Goal: Task Accomplishment & Management: Complete application form

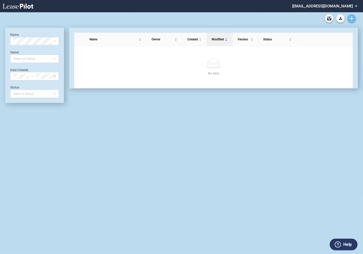
click at [352, 17] on icon "Create new document" at bounding box center [351, 18] width 5 height 5
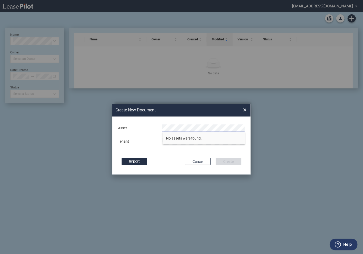
click at [260, 116] on div "Create New Document Create New Conformed Deal × Deal Type Retail Deal Type Reta…" at bounding box center [181, 139] width 363 height 254
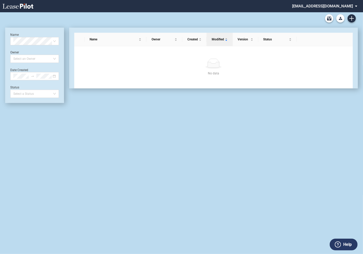
scroll to position [12, 0]
click at [351, 18] on icon "Create new document" at bounding box center [351, 18] width 5 height 5
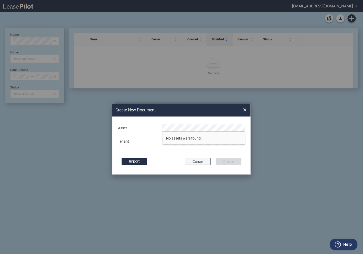
click at [197, 162] on button "Cancel" at bounding box center [198, 161] width 26 height 7
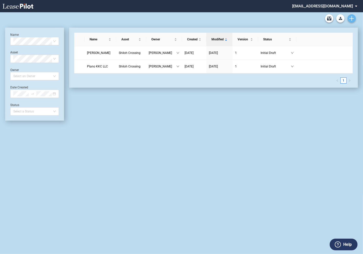
click at [352, 19] on icon "Create new document" at bounding box center [351, 18] width 5 height 5
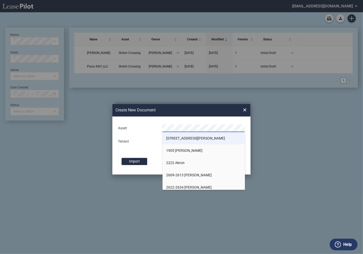
click at [184, 139] on span "[STREET_ADDRESS][PERSON_NAME]" at bounding box center [195, 138] width 59 height 4
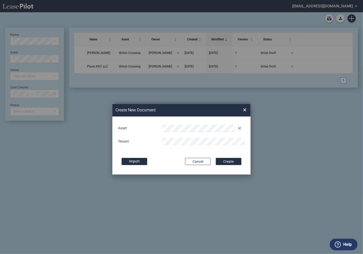
click at [216, 158] on button "Create" at bounding box center [229, 161] width 26 height 7
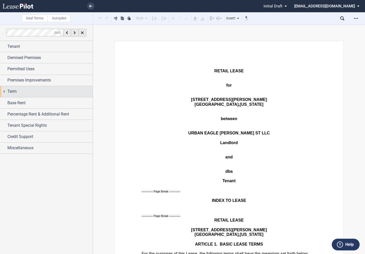
click at [4, 93] on div "Term" at bounding box center [46, 91] width 93 height 11
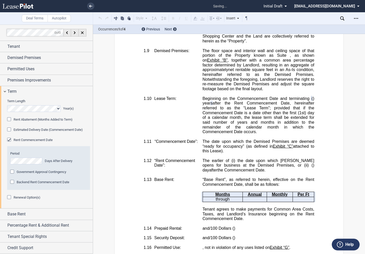
scroll to position [377, 0]
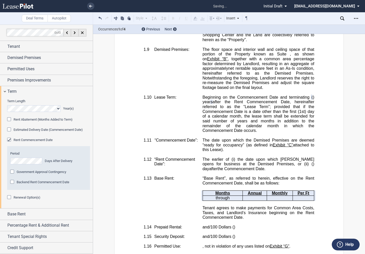
click at [10, 120] on div "Rent Abatement (Months Added to Term)" at bounding box center [9, 119] width 5 height 5
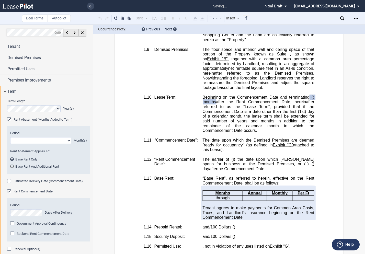
click at [20, 141] on select "1 2 3 4 5 6 7 8 9 10 11" at bounding box center [40, 140] width 61 height 7
select select "number:3"
click at [10, 137] on select "1 2 3 4 5 6 7 8 9 10 11" at bounding box center [40, 140] width 61 height 7
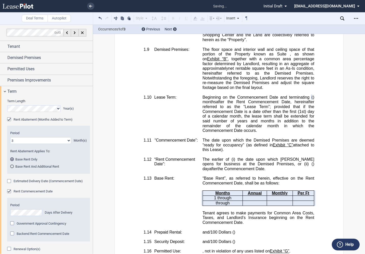
scroll to position [20, 0]
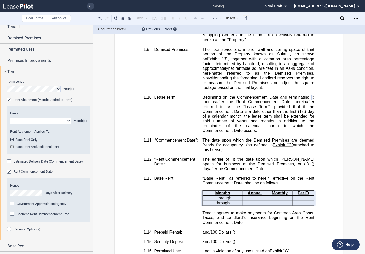
click at [9, 100] on div "Rent Abatement (Months Added to Term)" at bounding box center [9, 100] width 5 height 5
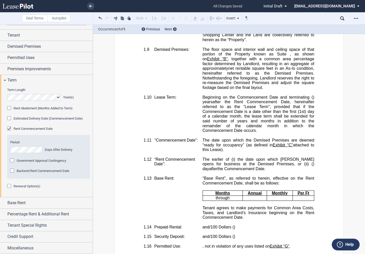
scroll to position [10, 0]
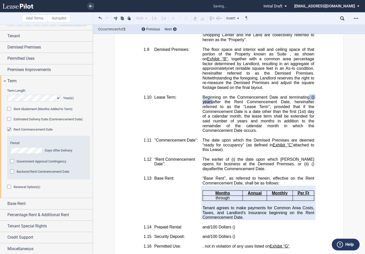
click at [10, 110] on div "Rent Abatement (Months Added to Term)" at bounding box center [9, 109] width 5 height 5
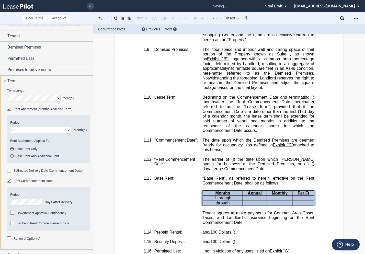
scroll to position [20, 0]
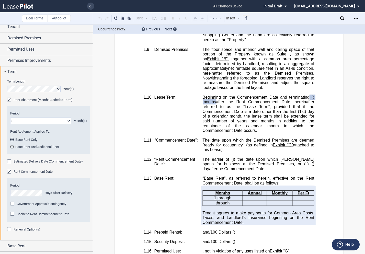
click at [12, 147] on div "Base Rent And Additional Rent" at bounding box center [12, 147] width 4 height 4
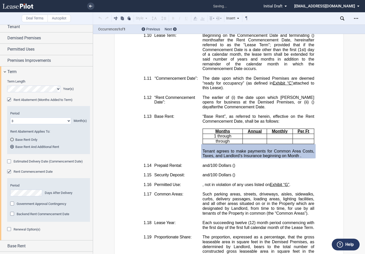
scroll to position [475, 0]
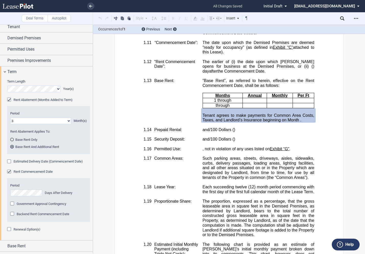
click at [12, 137] on md-radio-button "Base Rent Only" at bounding box center [48, 139] width 77 height 5
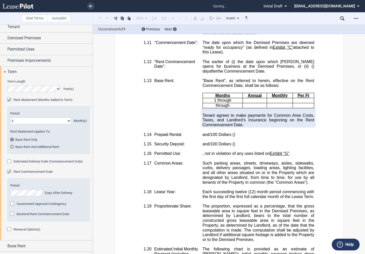
scroll to position [62, 0]
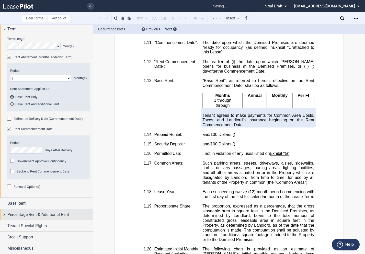
click at [3, 216] on div "Percentage Rent & Additional Rent" at bounding box center [46, 214] width 93 height 11
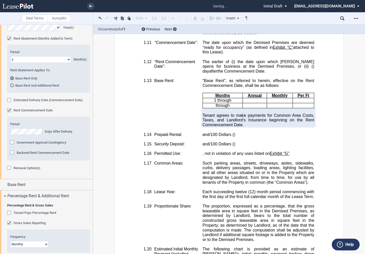
scroll to position [84, 0]
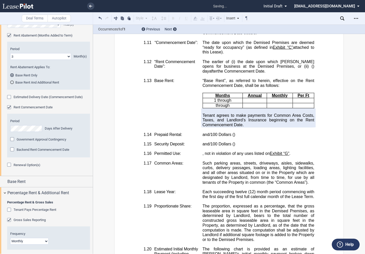
click at [8, 220] on div "Gross Sales Reporting" at bounding box center [9, 220] width 5 height 5
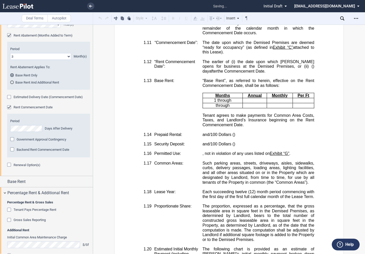
click at [8, 220] on div "Gross Sales Reporting" at bounding box center [9, 220] width 5 height 5
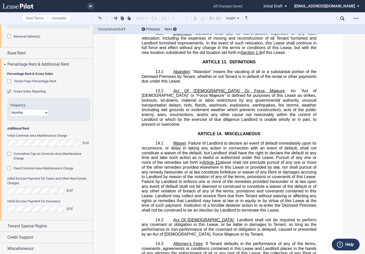
scroll to position [6900, 0]
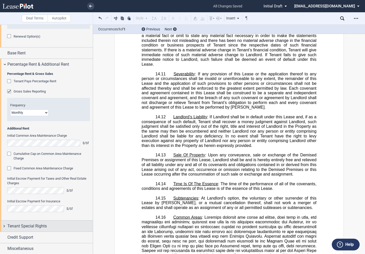
click at [3, 229] on div "Tenant Special Rights" at bounding box center [46, 226] width 93 height 11
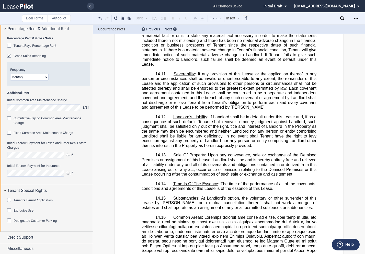
click at [10, 211] on div "Exclusive Use" at bounding box center [9, 211] width 5 height 5
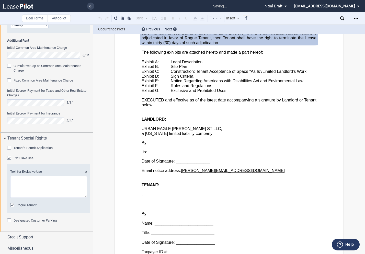
scroll to position [7577, 0]
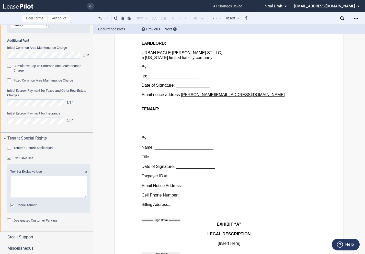
click at [9, 159] on div "Exclusive Use" at bounding box center [9, 158] width 5 height 5
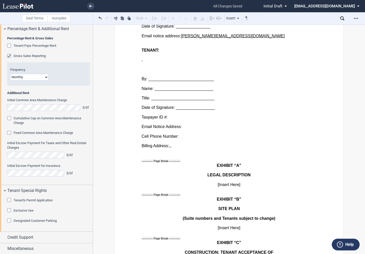
scroll to position [7561, 0]
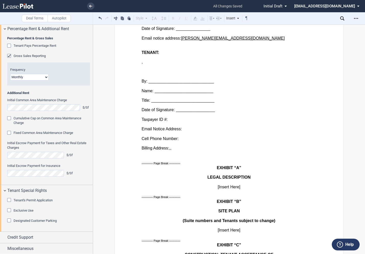
click at [10, 221] on div "Designated Customer Parking" at bounding box center [9, 221] width 5 height 5
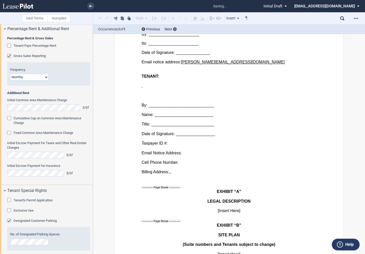
click at [10, 221] on div "Designated Customer Parking" at bounding box center [9, 221] width 5 height 5
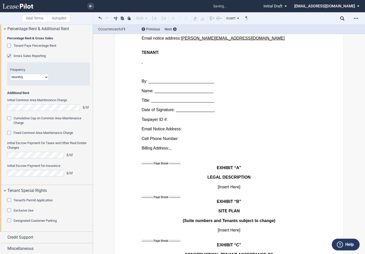
click at [9, 210] on div "Exclusive Use" at bounding box center [9, 211] width 5 height 5
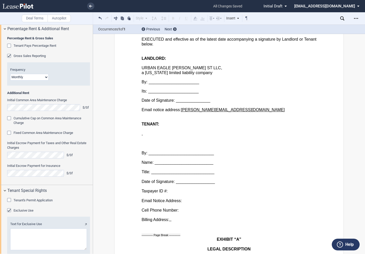
scroll to position [301, 0]
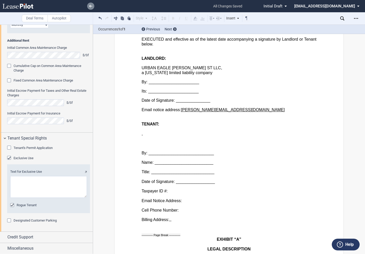
click at [94, 7] on link at bounding box center [90, 6] width 7 height 7
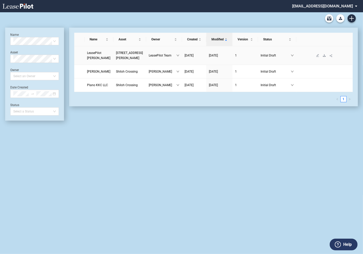
click at [324, 56] on icon "download" at bounding box center [324, 55] width 3 height 3
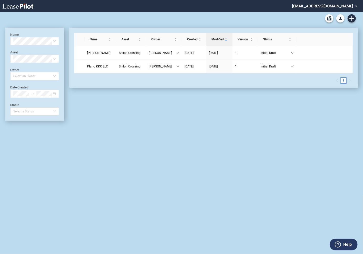
click at [319, 6] on md-select "eagleequity@leasepilot.co Change Password 2-Factor Authentication Admin Area Fo…" at bounding box center [326, 6] width 70 height 12
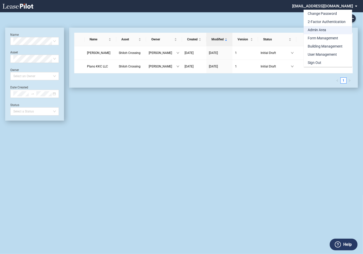
click at [313, 29] on div "Admin Area" at bounding box center [317, 30] width 18 height 5
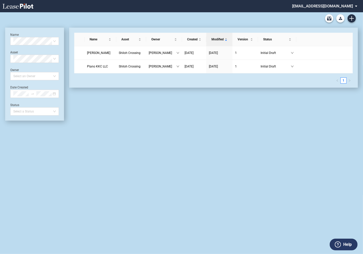
scroll to position [12, 0]
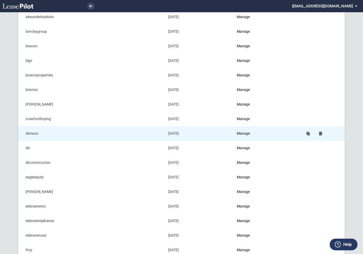
scroll to position [70, 0]
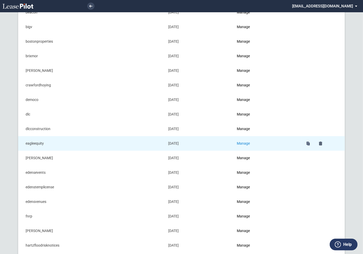
click at [242, 143] on link "Manage" at bounding box center [243, 144] width 13 height 4
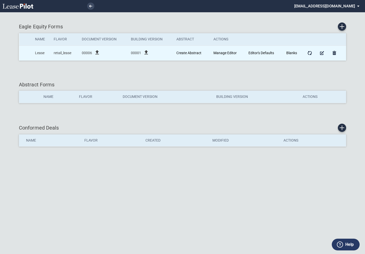
click at [98, 52] on icon "file_upload" at bounding box center [97, 52] width 6 height 6
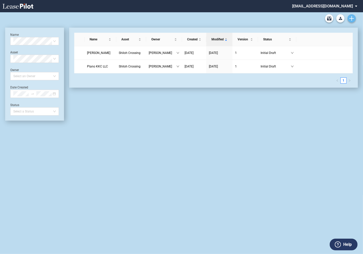
click at [353, 18] on icon "Create new document" at bounding box center [351, 18] width 5 height 5
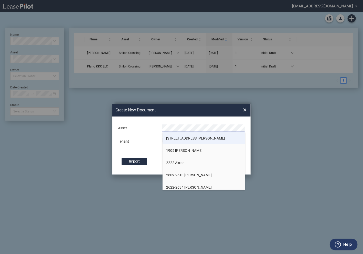
click at [189, 137] on span "[STREET_ADDRESS][PERSON_NAME]" at bounding box center [195, 138] width 59 height 4
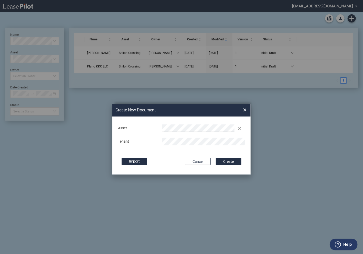
click at [216, 158] on button "Create" at bounding box center [229, 161] width 26 height 7
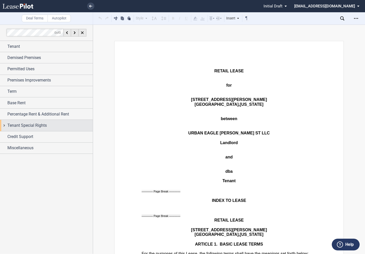
click at [5, 126] on div "Tenant Special Rights" at bounding box center [46, 125] width 93 height 11
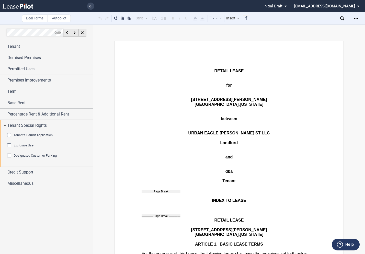
click at [10, 144] on div "Exclusive Use" at bounding box center [9, 146] width 5 height 5
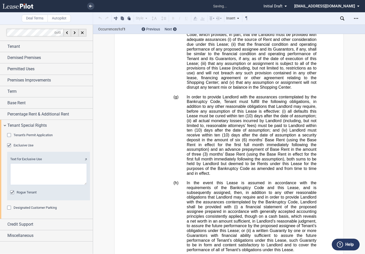
scroll to position [7556, 0]
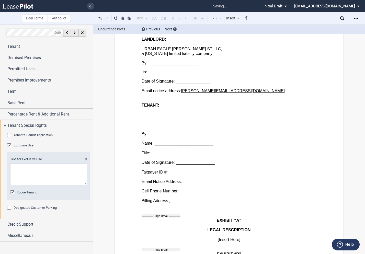
click at [10, 146] on div "Exclusive Use" at bounding box center [9, 146] width 5 height 5
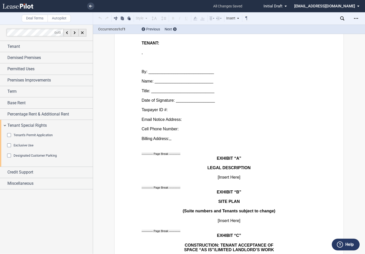
click at [10, 146] on div "Exclusive Use" at bounding box center [9, 146] width 5 height 5
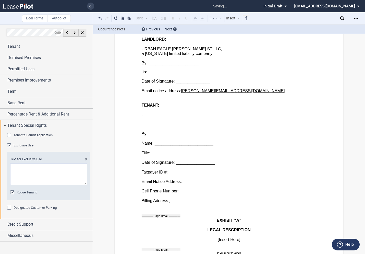
click at [9, 208] on div "Designated Customer Parking" at bounding box center [9, 208] width 5 height 5
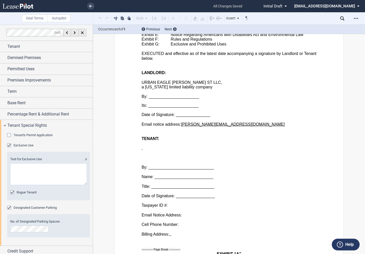
click at [12, 192] on div "Rogue Tenant" at bounding box center [12, 193] width 5 height 5
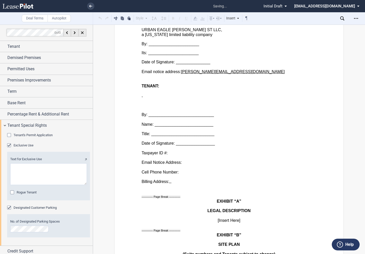
click at [12, 192] on div "Rogue Tenant" at bounding box center [12, 193] width 5 height 5
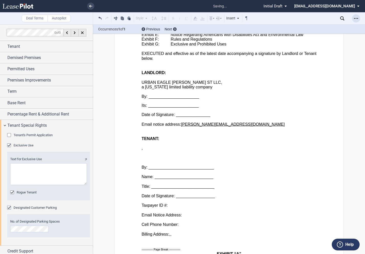
click at [358, 19] on use "Open Lease options menu" at bounding box center [356, 18] width 4 height 1
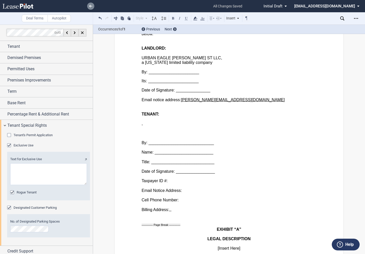
click at [90, 7] on use at bounding box center [90, 6] width 3 height 3
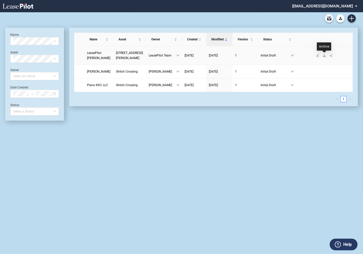
click at [324, 56] on icon "download" at bounding box center [324, 55] width 3 height 2
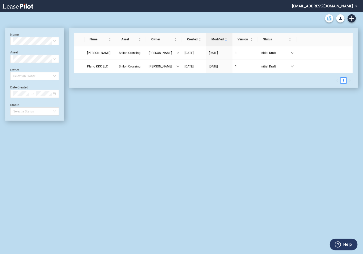
click at [329, 19] on use "Archive" at bounding box center [329, 18] width 4 height 4
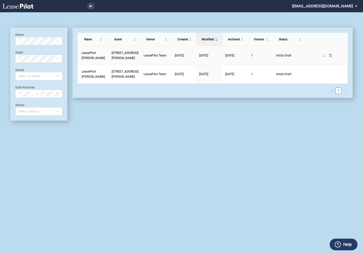
click at [329, 57] on icon "delete" at bounding box center [330, 55] width 3 height 3
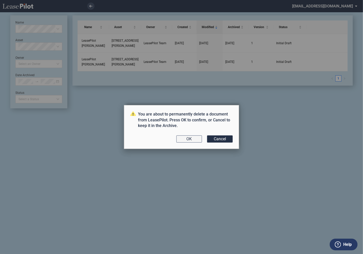
click at [189, 139] on button "OK" at bounding box center [189, 139] width 26 height 7
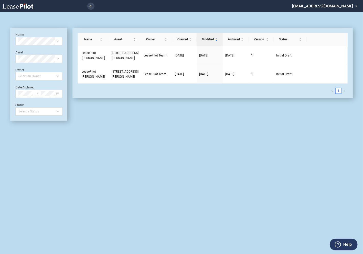
scroll to position [12, 0]
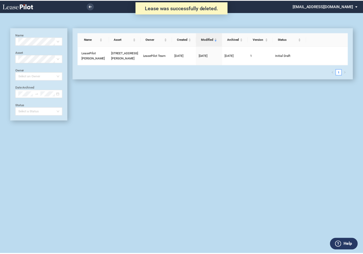
scroll to position [12, 0]
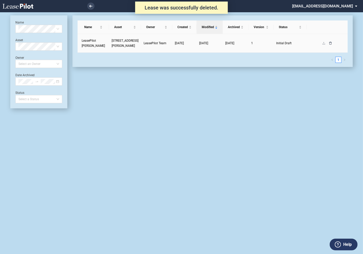
click at [329, 45] on icon "delete" at bounding box center [330, 43] width 3 height 3
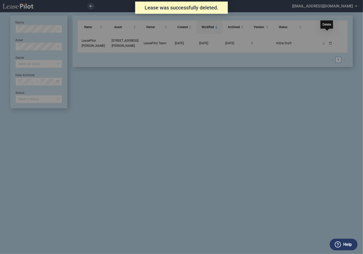
scroll to position [0, 0]
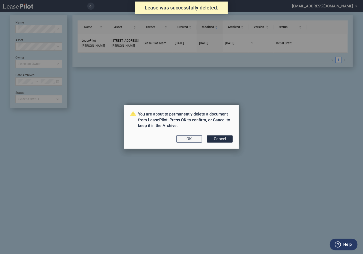
click at [189, 140] on button "OK" at bounding box center [189, 139] width 26 height 7
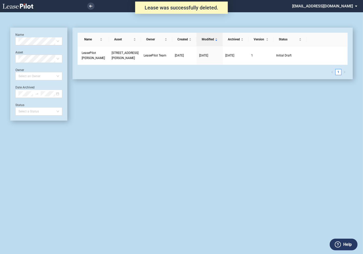
scroll to position [12, 0]
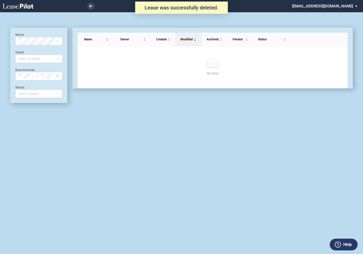
scroll to position [12, 0]
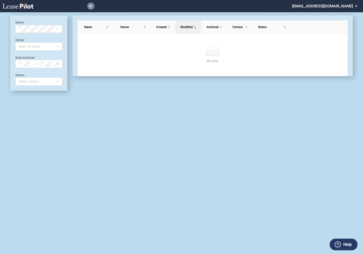
click at [92, 6] on link at bounding box center [90, 6] width 7 height 7
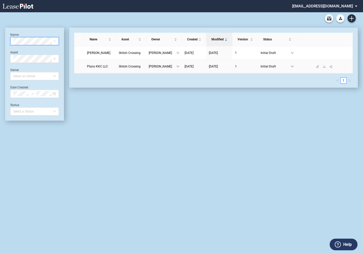
click at [99, 67] on span "Plano KKC LLC" at bounding box center [97, 67] width 21 height 4
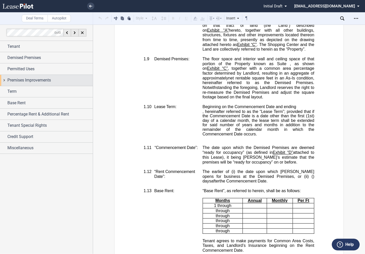
scroll to position [365, 0]
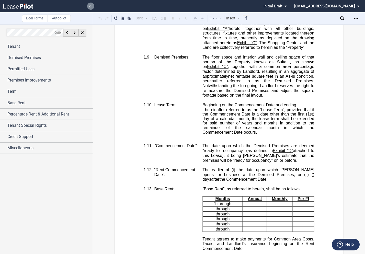
click at [92, 7] on icon at bounding box center [90, 6] width 3 height 3
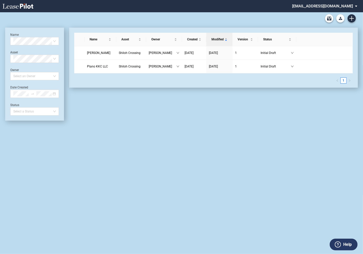
click at [317, 7] on md-select "eagleequity@leasepilot.co Change Password 2-Factor Authentication Admin Area Fo…" at bounding box center [326, 6] width 70 height 12
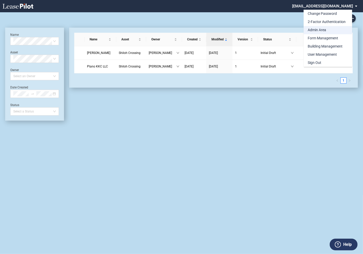
click at [313, 30] on div "Admin Area" at bounding box center [317, 30] width 18 height 5
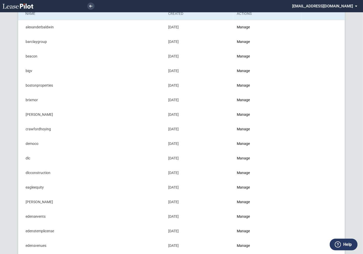
scroll to position [29, 0]
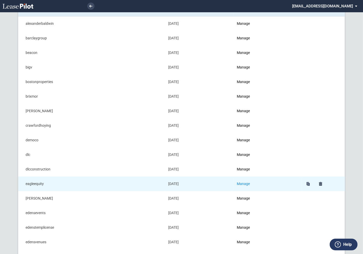
click at [245, 184] on link "Manage" at bounding box center [243, 184] width 13 height 4
